Goal: Check status: Check status

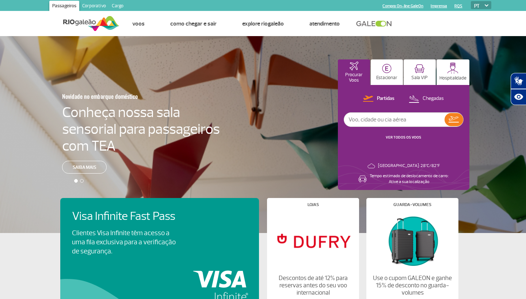
click at [375, 120] on input "text" at bounding box center [394, 120] width 100 height 14
type input "[GEOGRAPHIC_DATA]"
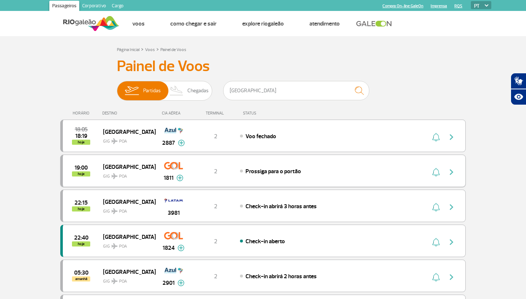
click at [453, 172] on img "button" at bounding box center [451, 172] width 9 height 9
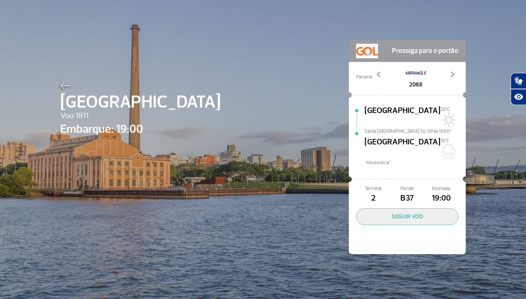
click at [61, 87] on img at bounding box center [64, 86] width 9 height 7
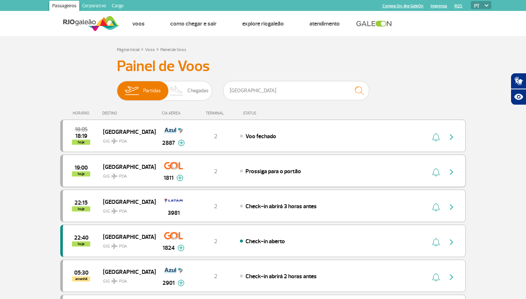
click at [181, 177] on img at bounding box center [179, 178] width 7 height 7
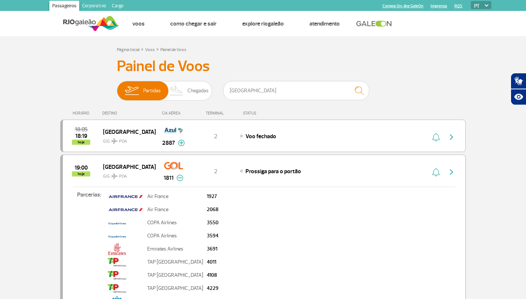
click at [181, 177] on img at bounding box center [179, 178] width 7 height 7
